Goal: Book appointment/travel/reservation

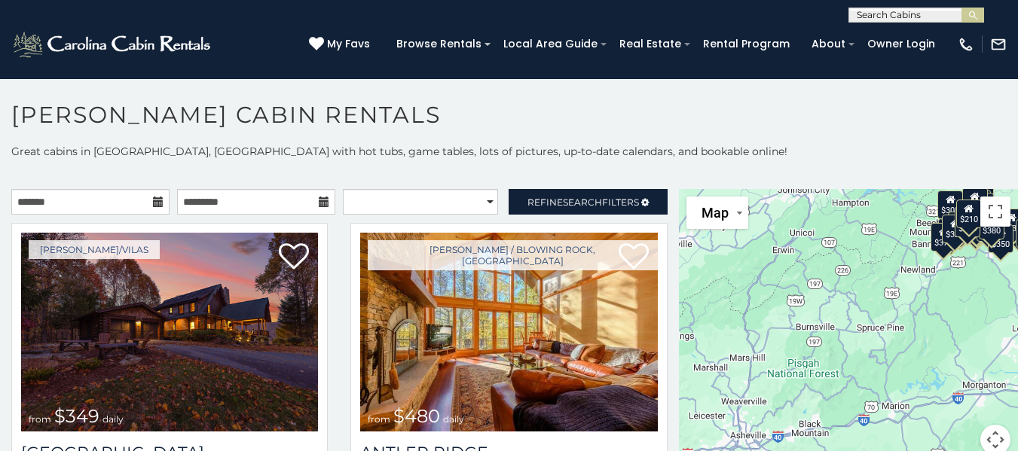
drag, startPoint x: 803, startPoint y: 367, endPoint x: 881, endPoint y: 272, distance: 123.1
click at [881, 272] on div "$349 $480 $525 $315 $355 $635 $675 $930 $400 $451 $330 $400 $485 $460 $395 $695…" at bounding box center [848, 331] width 339 height 284
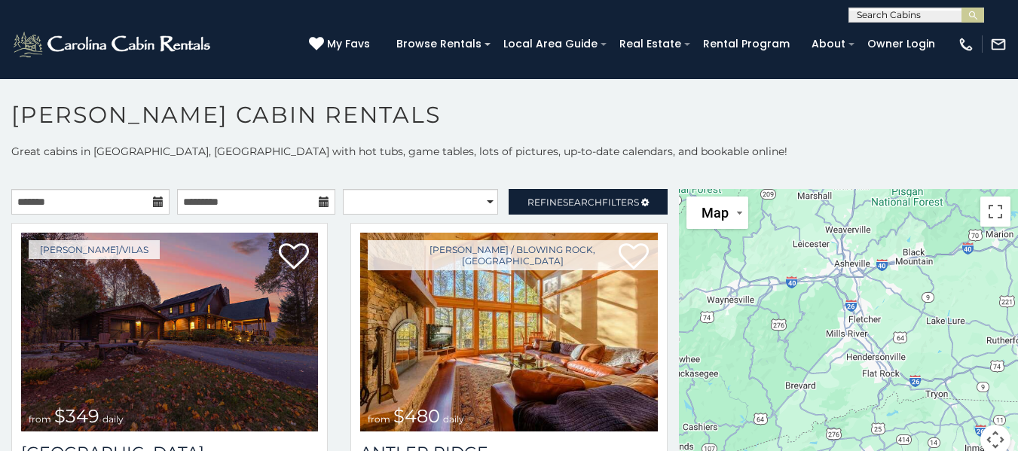
drag, startPoint x: 767, startPoint y: 414, endPoint x: 872, endPoint y: 241, distance: 202.5
click at [872, 241] on div "$349 $480 $525 $315 $355 $635 $675 $930 $400 $451 $330 $400 $485 $460 $395 $695…" at bounding box center [848, 331] width 339 height 284
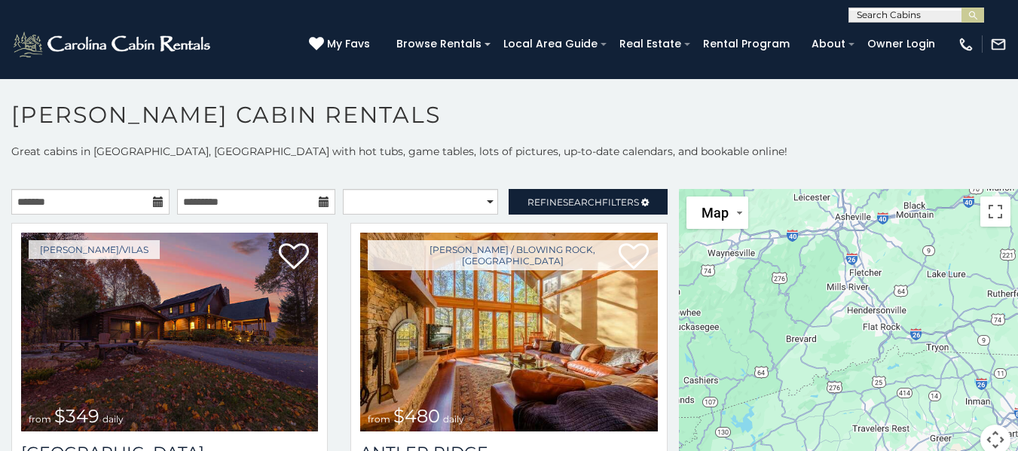
drag, startPoint x: 774, startPoint y: 361, endPoint x: 781, endPoint y: 317, distance: 45.0
click at [781, 317] on div "$349 $480 $525 $315 $355 $635 $675 $930 $400 $451 $330 $400 $485 $460 $395 $695…" at bounding box center [848, 331] width 339 height 284
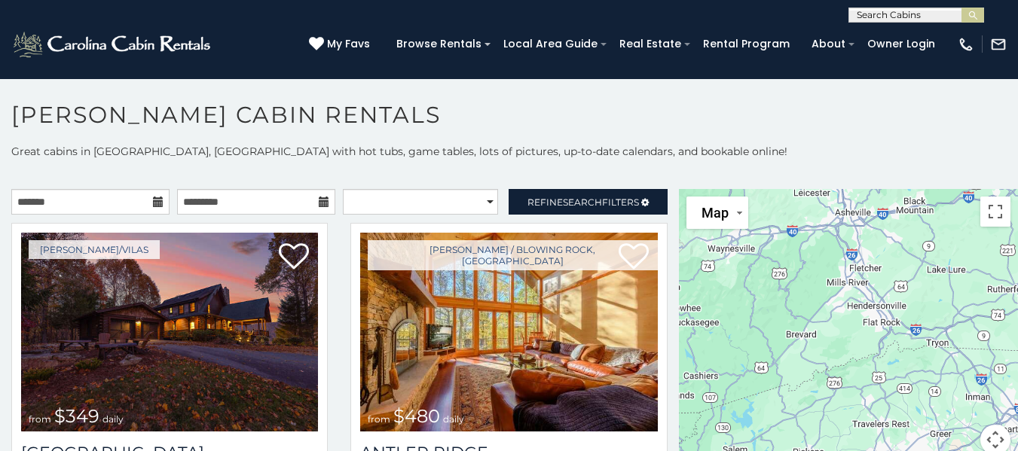
click at [837, 302] on div "$349 $480 $525 $315 $355 $635 $675 $930 $400 $451 $330 $400 $485 $460 $395 $695…" at bounding box center [848, 331] width 339 height 284
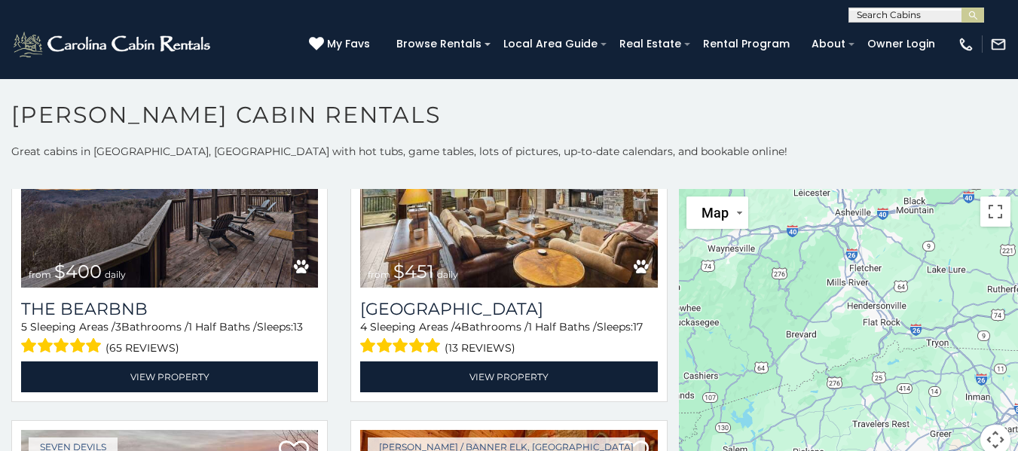
scroll to position [1583, 0]
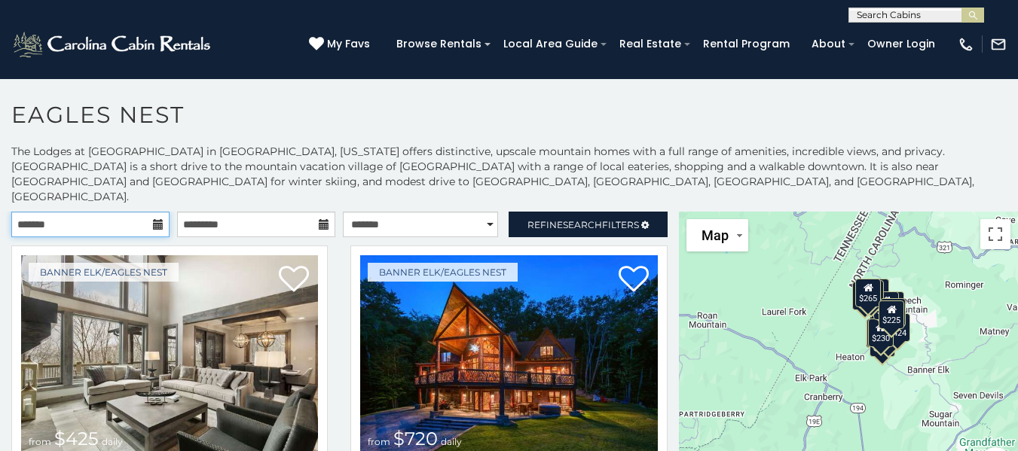
click at [140, 212] on input "text" at bounding box center [90, 225] width 158 height 26
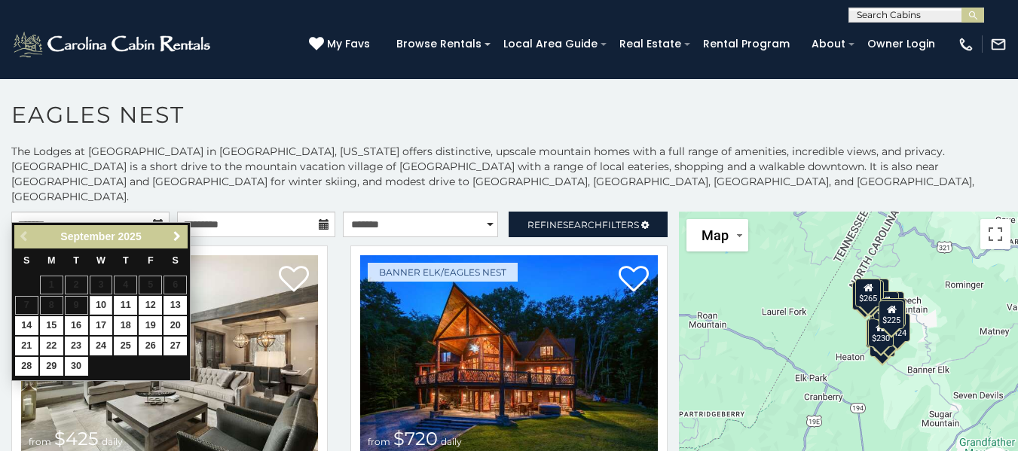
click at [177, 235] on span "Next" at bounding box center [177, 237] width 12 height 12
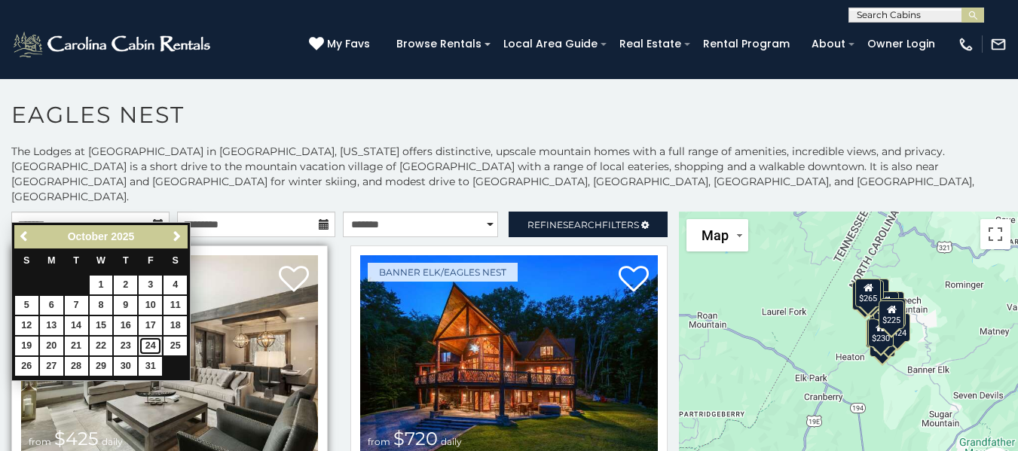
click at [151, 346] on link "24" at bounding box center [150, 346] width 23 height 19
type input "**********"
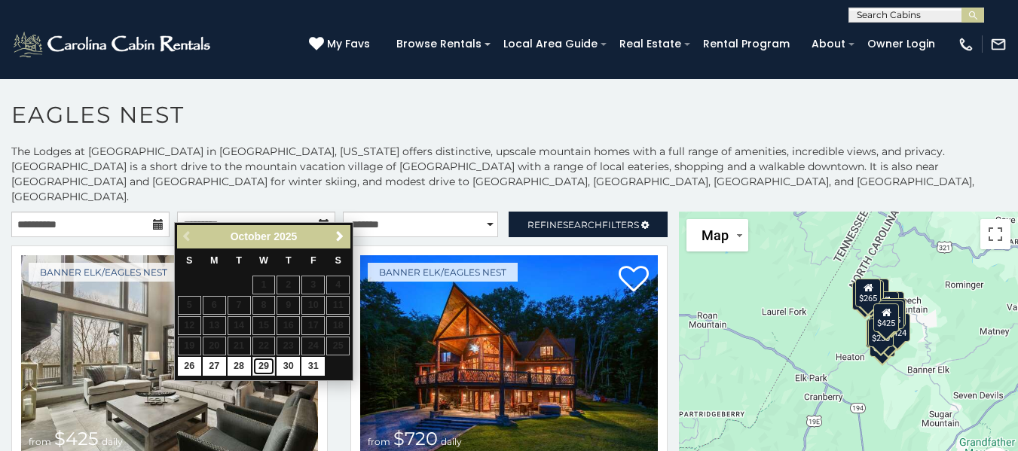
click at [262, 368] on link "29" at bounding box center [263, 366] width 23 height 19
type input "**********"
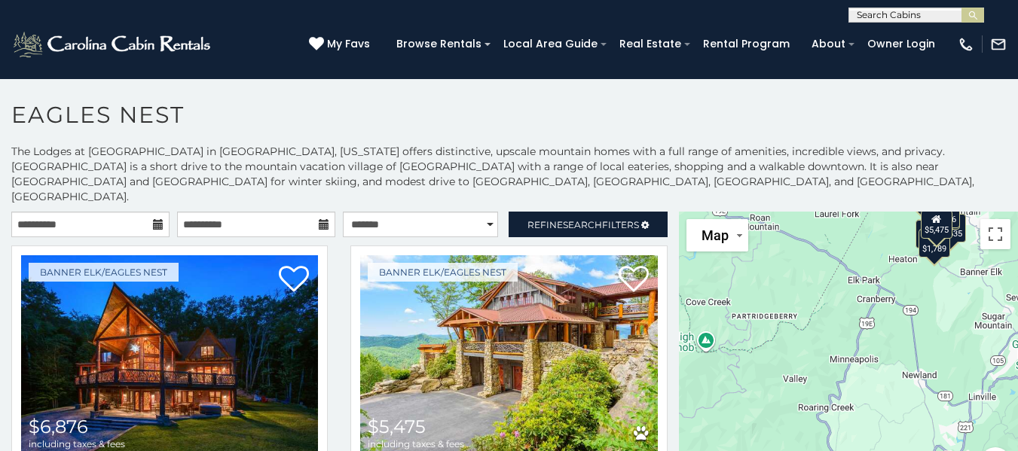
drag, startPoint x: 873, startPoint y: 396, endPoint x: 924, endPoint y: 295, distance: 113.9
click at [924, 295] on div "$6,876 $5,475 $3,828 $3,787 $2,748 $2,563 $2,611 $3,635 $1,789 $2,867 $2,623 $2…" at bounding box center [848, 354] width 339 height 284
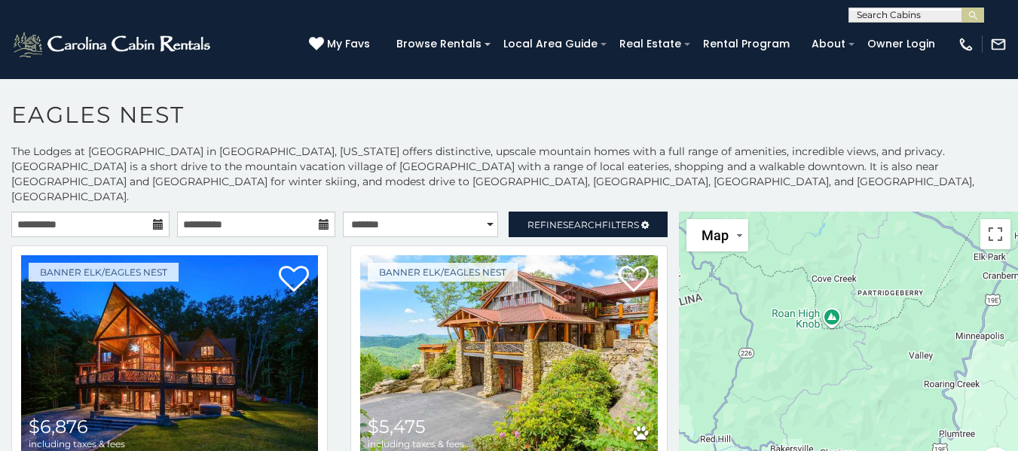
drag, startPoint x: 761, startPoint y: 366, endPoint x: 891, endPoint y: 343, distance: 131.7
click at [891, 343] on div "$6,876 $5,475 $3,828 $3,787 $2,748 $2,563 $2,611 $3,635 $1,789 $2,867 $2,623 $2…" at bounding box center [848, 354] width 339 height 284
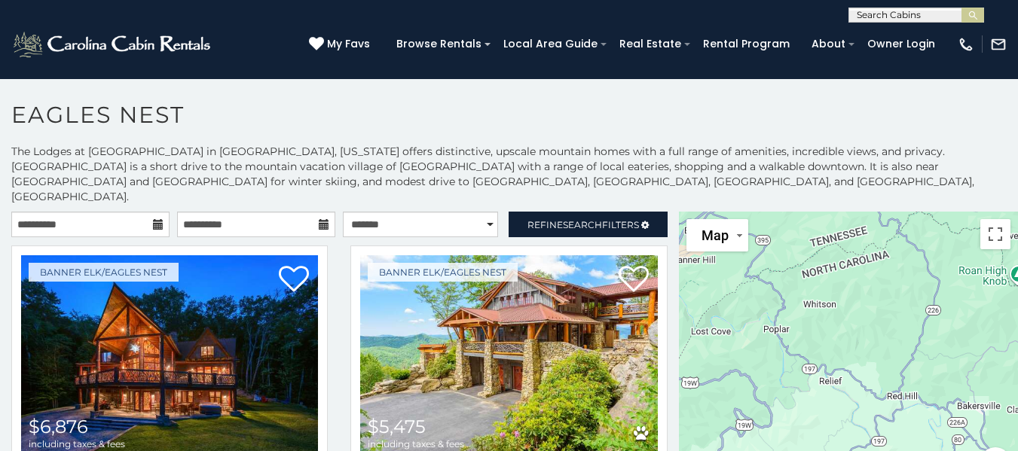
drag, startPoint x: 797, startPoint y: 324, endPoint x: 940, endPoint y: 342, distance: 144.3
click at [940, 342] on div "$6,876 $5,475 $3,828 $3,787 $2,748 $2,563 $2,611 $3,635 $1,789 $2,867 $2,623 $2…" at bounding box center [848, 354] width 339 height 284
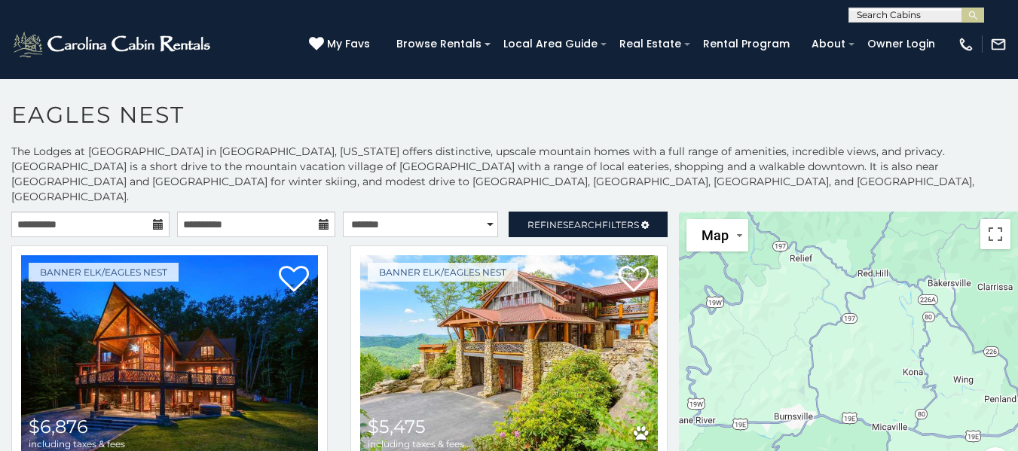
drag, startPoint x: 790, startPoint y: 389, endPoint x: 760, endPoint y: 258, distance: 134.6
click at [760, 258] on div "$6,876 $5,475 $3,828 $3,787 $2,748 $2,563 $2,611 $3,635 $1,789 $2,867 $2,623 $2…" at bounding box center [848, 354] width 339 height 284
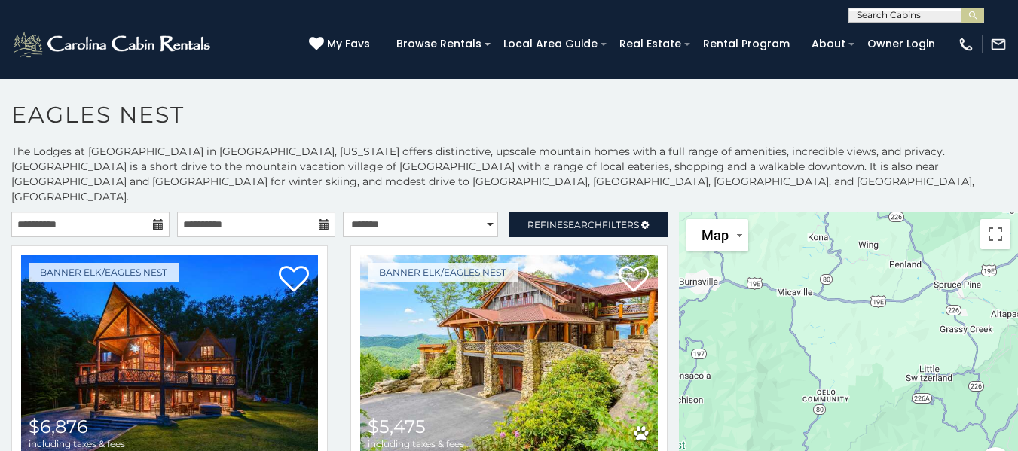
drag, startPoint x: 810, startPoint y: 342, endPoint x: 775, endPoint y: 285, distance: 67.3
click at [775, 285] on div "$6,876 $5,475 $3,828 $3,787 $2,748 $2,563 $2,611 $3,635 $1,789 $2,867 $2,623 $2…" at bounding box center [848, 354] width 339 height 284
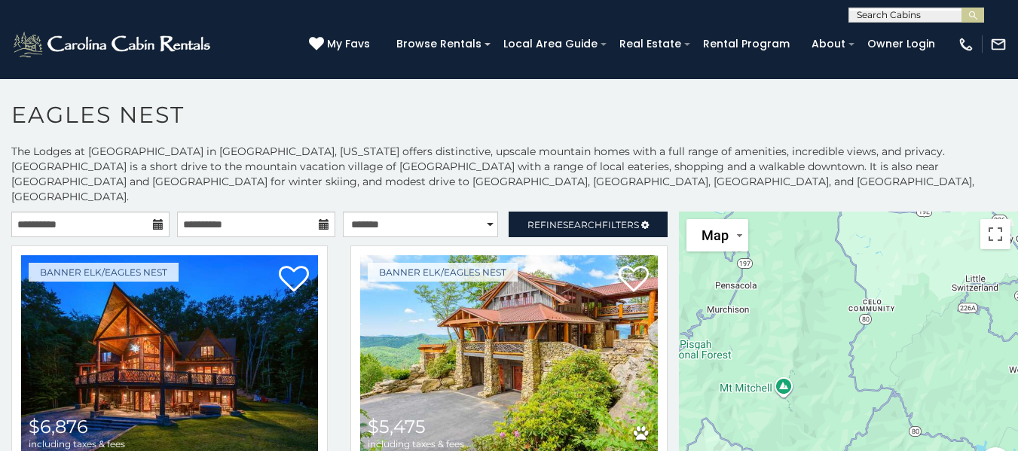
drag, startPoint x: 855, startPoint y: 417, endPoint x: 864, endPoint y: 337, distance: 80.5
click at [904, 323] on div "$6,876 $5,475 $3,828 $3,787 $2,748 $2,563 $2,611 $3,635 $1,789 $2,867 $2,623 $2…" at bounding box center [848, 354] width 339 height 284
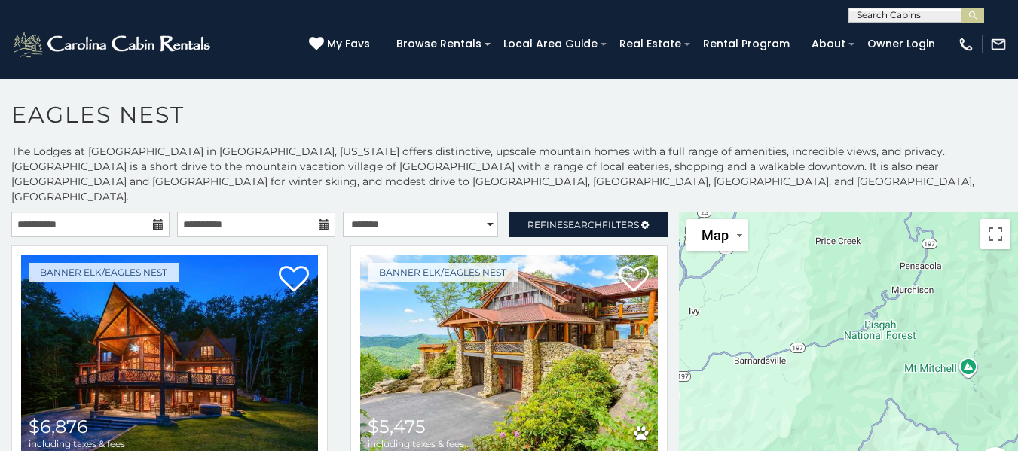
drag, startPoint x: 747, startPoint y: 373, endPoint x: 935, endPoint y: 353, distance: 189.4
click at [935, 353] on div "$6,876 $5,475 $3,828 $3,787 $2,748 $2,563 $2,611 $3,635 $1,789 $2,867 $2,623 $2…" at bounding box center [848, 354] width 339 height 284
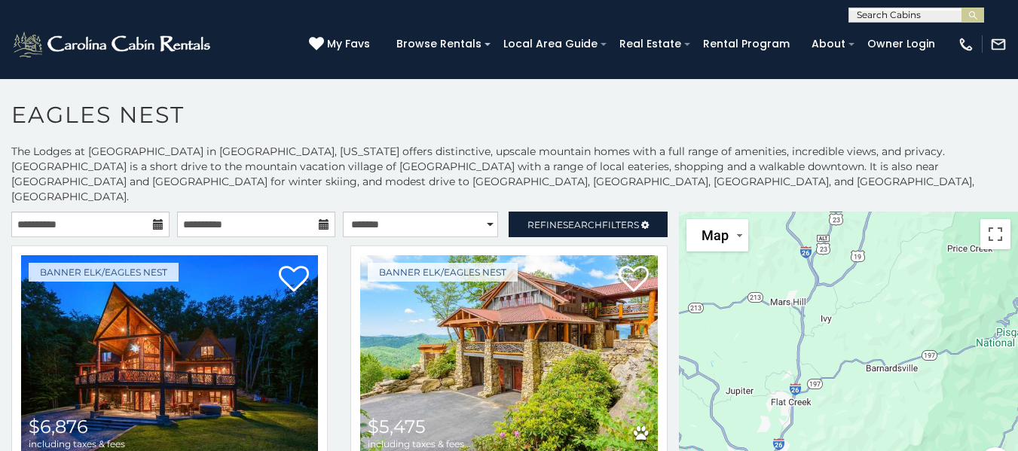
drag, startPoint x: 745, startPoint y: 361, endPoint x: 879, endPoint y: 372, distance: 134.6
click at [879, 372] on div "$6,876 $5,475 $3,828 $3,787 $2,748 $2,563 $2,611 $3,635 $1,789 $2,867 $2,623 $2…" at bounding box center [848, 354] width 339 height 284
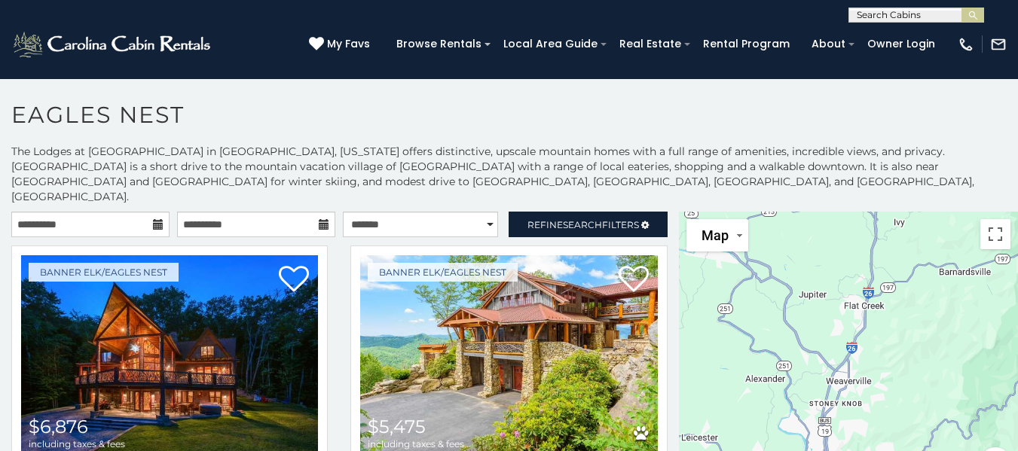
drag, startPoint x: 800, startPoint y: 395, endPoint x: 873, endPoint y: 305, distance: 115.7
click at [873, 297] on div "$6,876 $5,475 $3,828 $3,787 $2,748 $2,563 $2,611 $3,635 $1,789 $2,867 $2,623 $2…" at bounding box center [848, 354] width 339 height 284
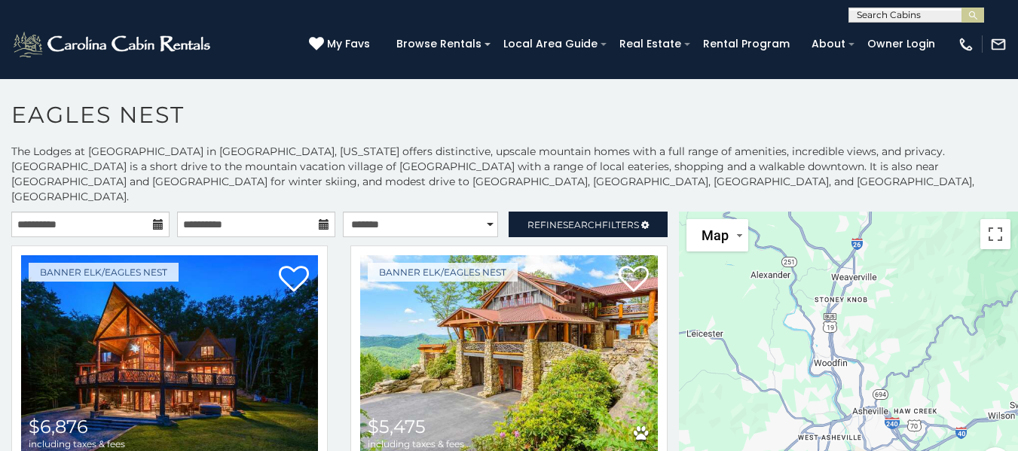
drag, startPoint x: 885, startPoint y: 356, endPoint x: 887, endPoint y: 298, distance: 58.1
click at [887, 298] on div "$6,876 $5,475 $3,828 $3,787 $2,748 $2,563 $2,611 $3,635 $1,789 $2,867 $2,623 $2…" at bounding box center [848, 354] width 339 height 284
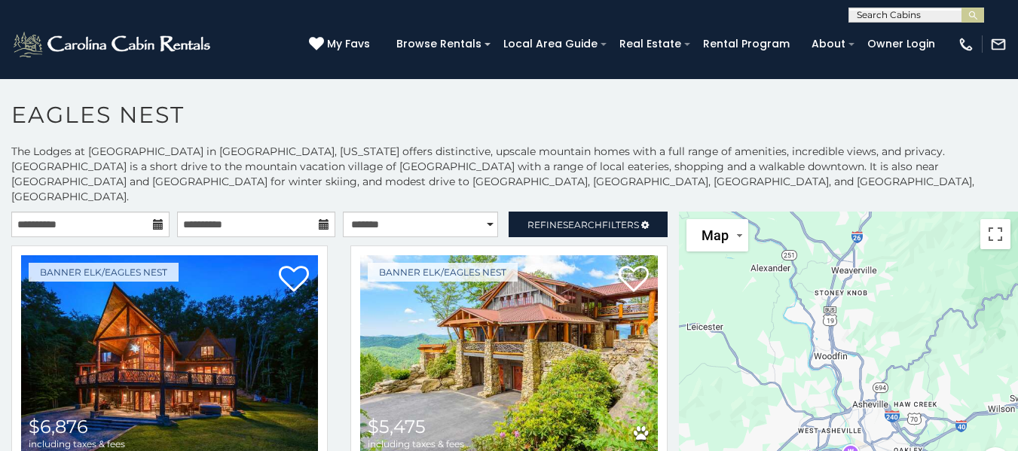
drag, startPoint x: 889, startPoint y: 369, endPoint x: 905, endPoint y: 298, distance: 71.9
click at [905, 299] on div "$6,876 $5,475 $3,828 $3,787 $2,748 $2,563 $2,611 $3,635 $1,789 $2,867 $2,623 $2…" at bounding box center [848, 354] width 339 height 284
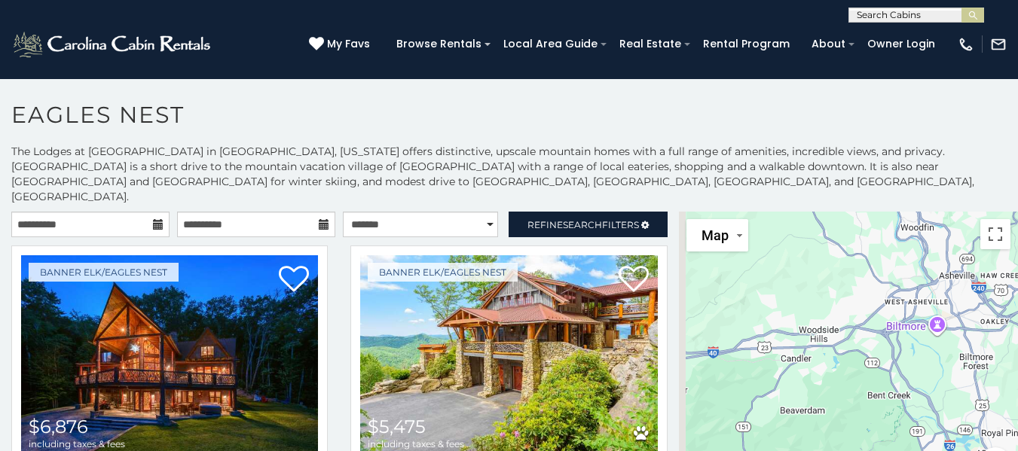
drag, startPoint x: 878, startPoint y: 338, endPoint x: 927, endPoint y: 295, distance: 65.7
click at [927, 295] on div "$6,876 $5,475 $3,828 $3,787 $2,748 $2,563 $2,611 $3,635 $1,789 $2,867 $2,623 $2…" at bounding box center [848, 354] width 339 height 284
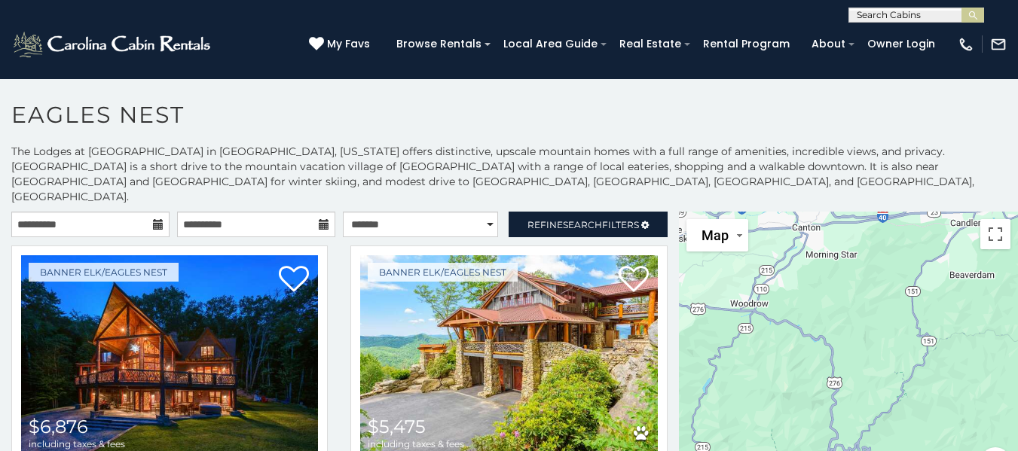
drag, startPoint x: 888, startPoint y: 361, endPoint x: 950, endPoint y: 322, distance: 73.2
click at [950, 322] on div "$6,876 $5,475 $3,828 $3,787 $2,748 $2,563 $2,611 $3,635 $1,789 $2,867 $2,623 $2…" at bounding box center [848, 354] width 339 height 284
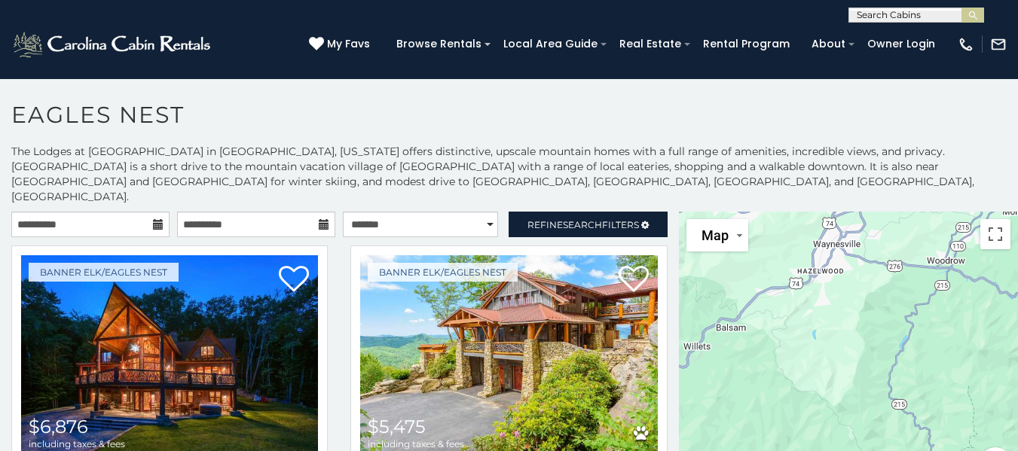
drag, startPoint x: 925, startPoint y: 362, endPoint x: 963, endPoint y: 347, distance: 40.3
click at [963, 347] on div "$6,876 $5,475 $3,828 $3,787 $2,748 $2,563 $2,611 $3,635 $1,789 $2,867 $2,623 $2…" at bounding box center [848, 354] width 339 height 284
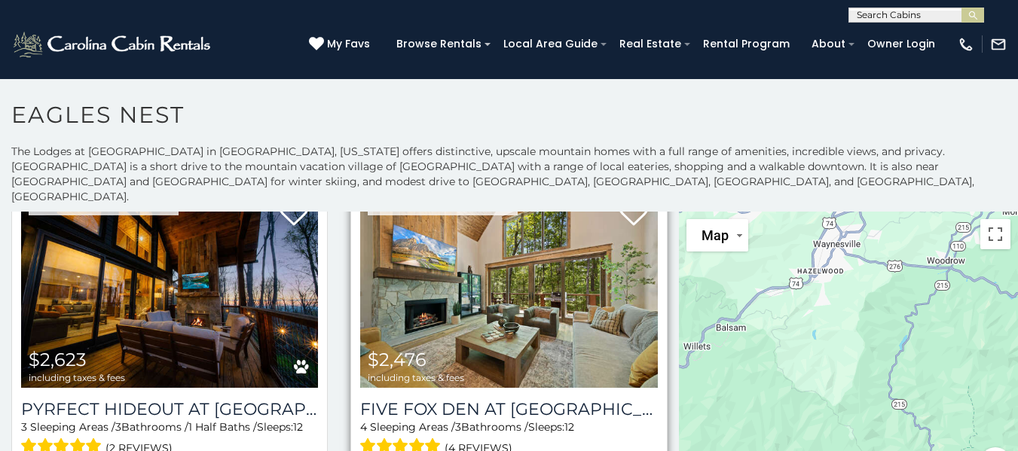
scroll to position [21, 0]
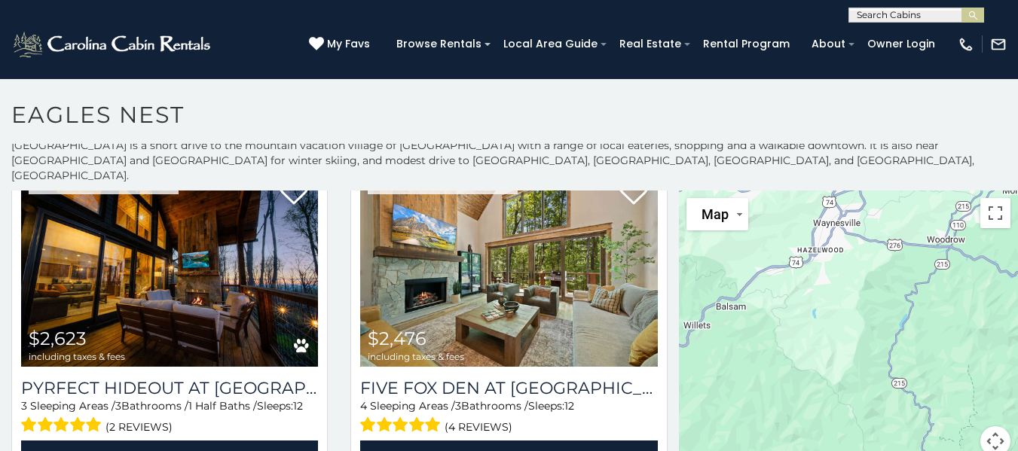
click at [815, 299] on div "$6,876 $5,475 $3,828 $3,787 $2,748 $2,563 $2,611 $3,635 $1,789 $2,867 $2,623 $2…" at bounding box center [848, 333] width 339 height 284
